Goal: Task Accomplishment & Management: Use online tool/utility

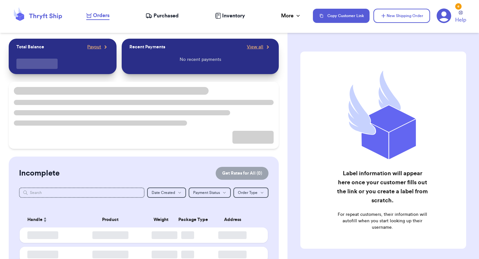
checkbox input "true"
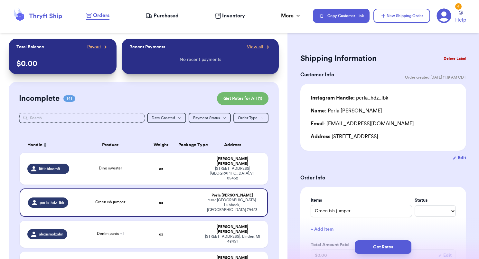
click at [69, 162] on td "littlebloomfinds" at bounding box center [46, 168] width 53 height 32
type input "Dino sweater"
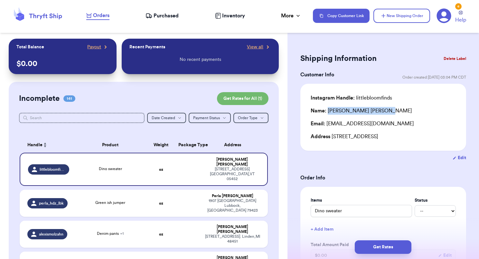
drag, startPoint x: 328, startPoint y: 109, endPoint x: 374, endPoint y: 109, distance: 45.7
click at [374, 109] on div "Name: Katlyn Schmigel" at bounding box center [382, 111] width 145 height 8
copy div "Katlyn Schmigel"
drag, startPoint x: 327, startPoint y: 123, endPoint x: 402, endPoint y: 124, distance: 75.9
click at [402, 124] on div "Email: kschmigel134@gmail.com" at bounding box center [382, 124] width 145 height 8
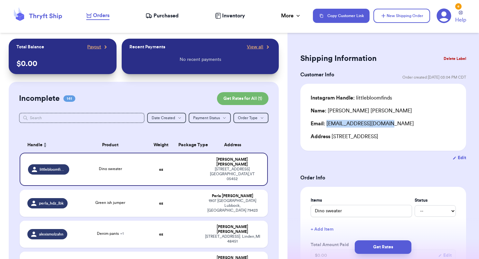
copy div "kschmigel134@gmail.com"
drag, startPoint x: 331, startPoint y: 134, endPoint x: 364, endPoint y: 135, distance: 32.8
click at [364, 135] on div "Address 87 Weed Road, Essex Junction, VT 05452" at bounding box center [382, 137] width 145 height 8
copy div "[STREET_ADDRESS]"
click at [376, 93] on div "Instagram Handle: littlebloomfinds Name: Katlyn Schmigel Email: kschmigel134@gm…" at bounding box center [383, 117] width 166 height 67
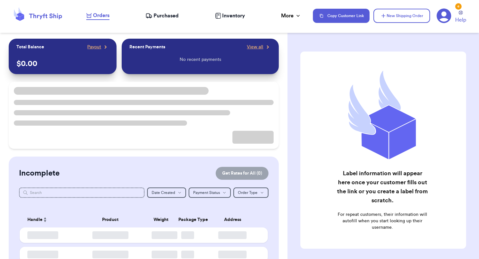
checkbox input "true"
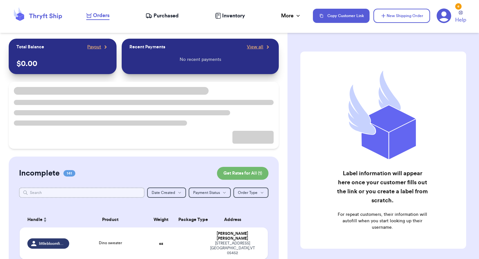
click at [69, 191] on input "text" at bounding box center [81, 192] width 125 height 10
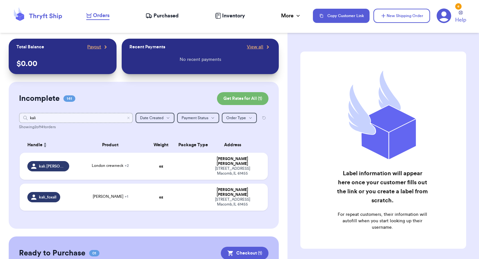
type input "kali"
